Goal: Information Seeking & Learning: Understand process/instructions

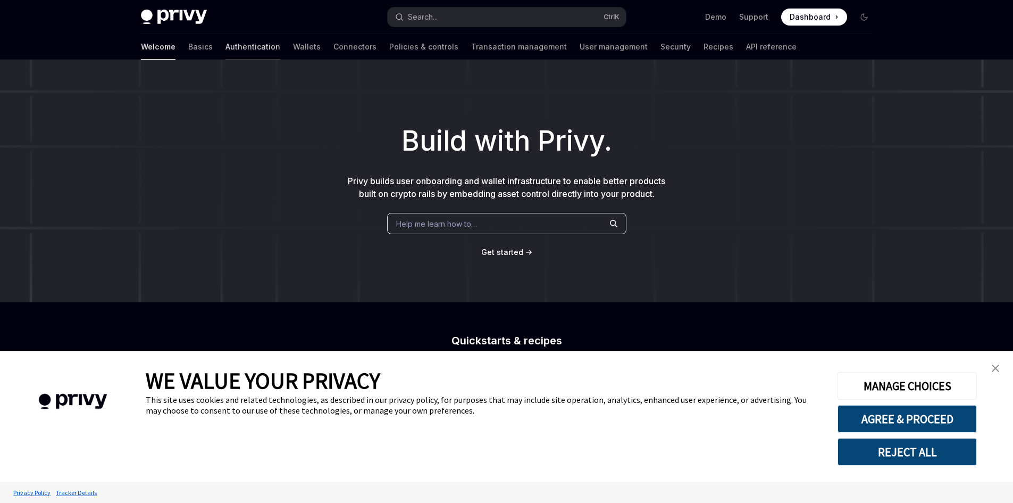
click at [226, 40] on link "Authentication" at bounding box center [253, 47] width 55 height 26
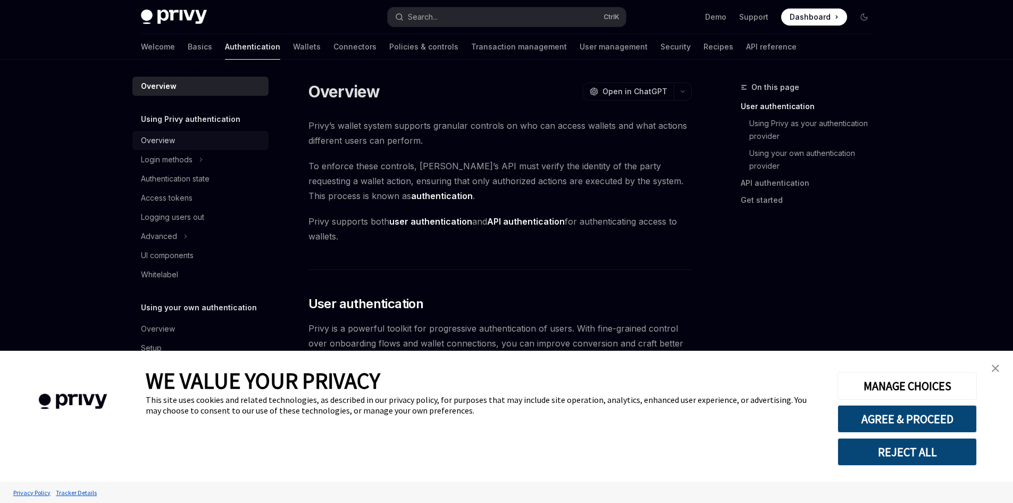
click at [175, 138] on div "Overview" at bounding box center [201, 140] width 121 height 13
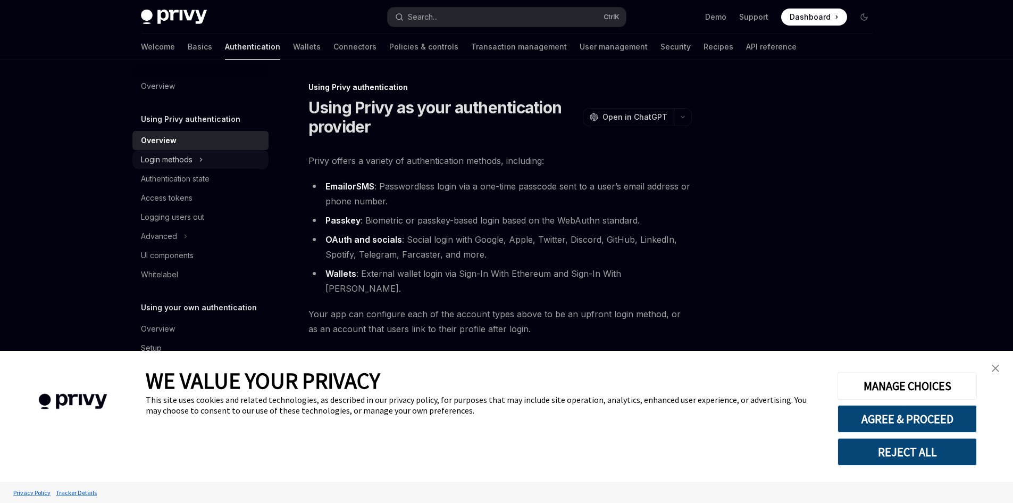
click at [174, 158] on div "Login methods" at bounding box center [167, 159] width 52 height 13
type textarea "*"
